Goal: Obtain resource: Download file/media

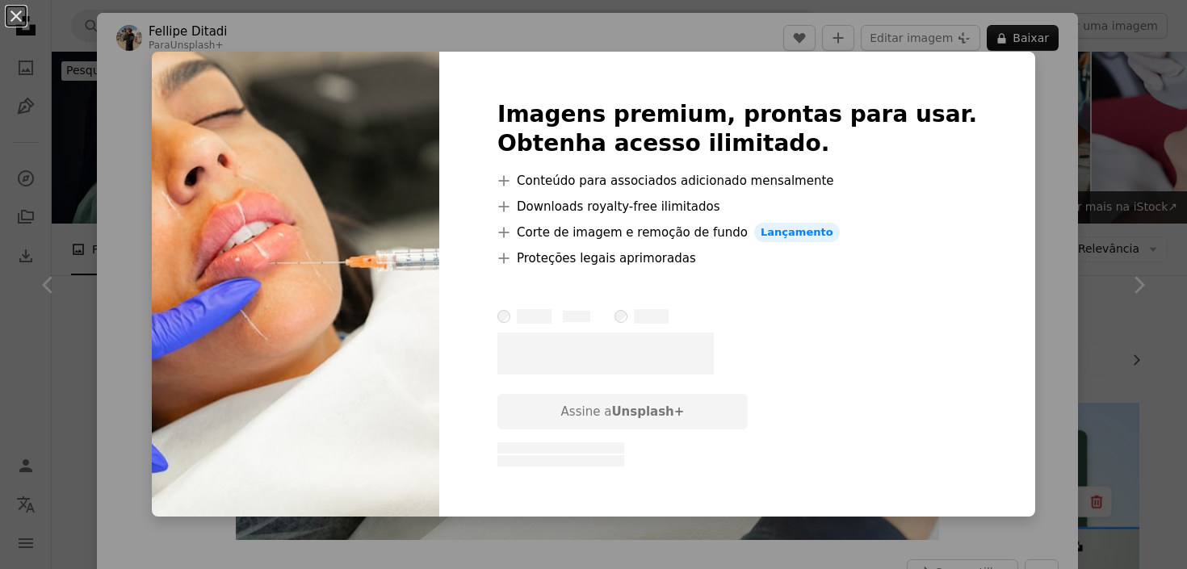
scroll to position [468, 0]
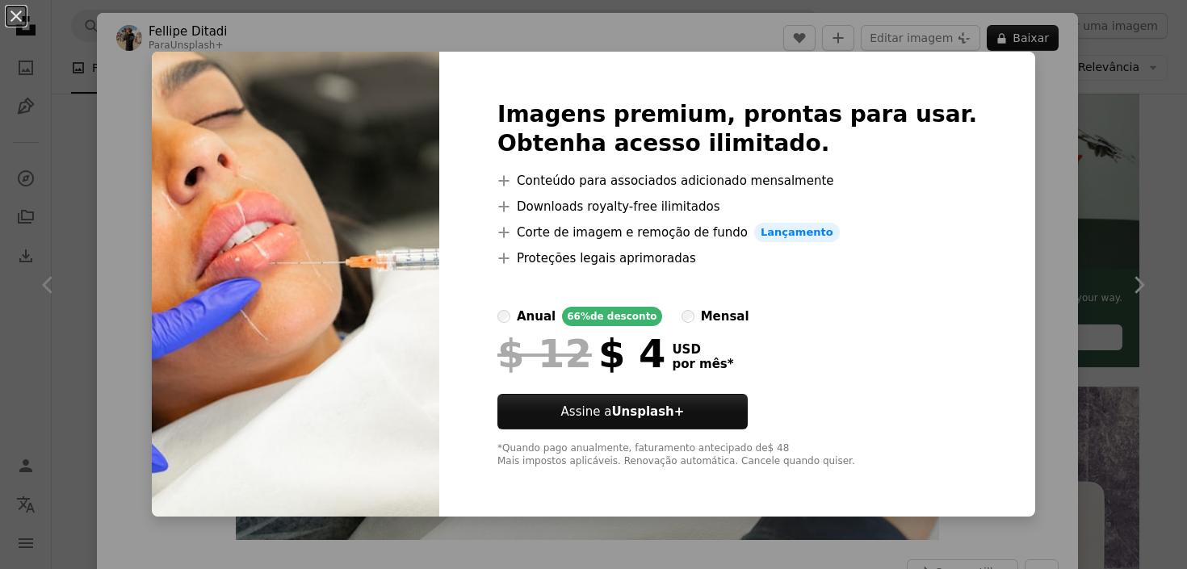
click at [996, 105] on div "An X shape Imagens premium, prontas para usar. Obtenha acesso ilimitado. A plus…" at bounding box center [593, 284] width 1187 height 569
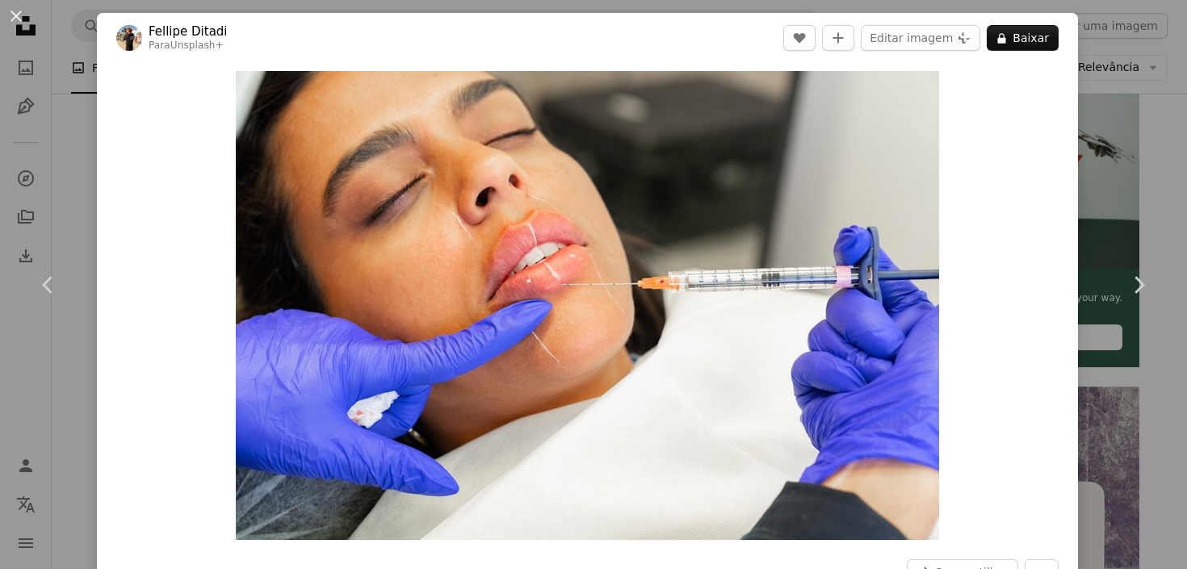
click at [1069, 246] on div "An X shape Chevron left Chevron right Fellipe Ditadi Para Unsplash+ A heart A p…" at bounding box center [593, 284] width 1187 height 569
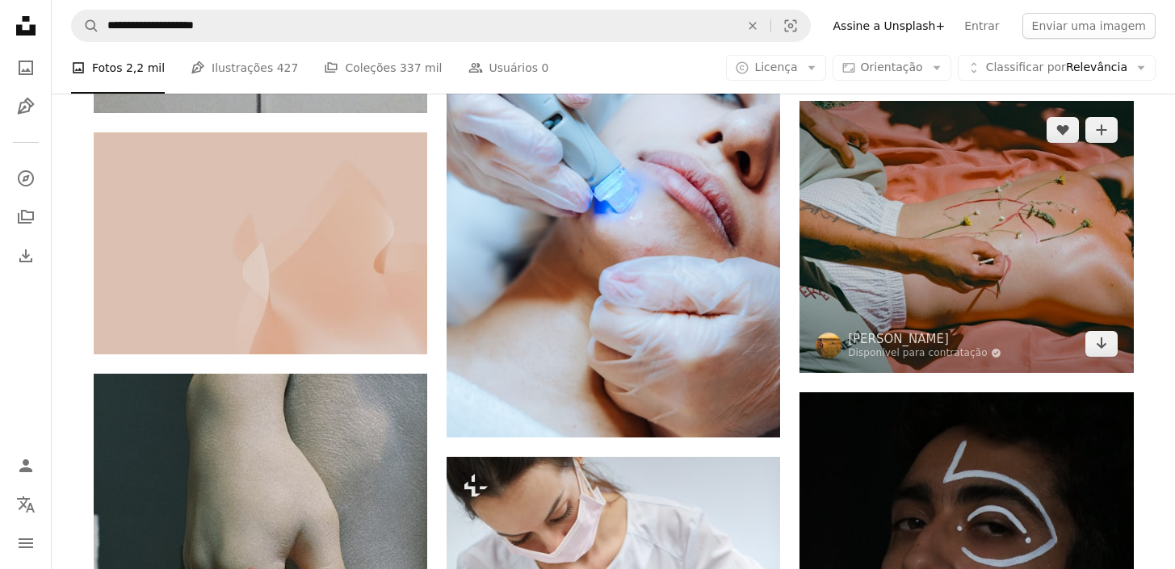
scroll to position [1363, 0]
